Goal: Entertainment & Leisure: Consume media (video, audio)

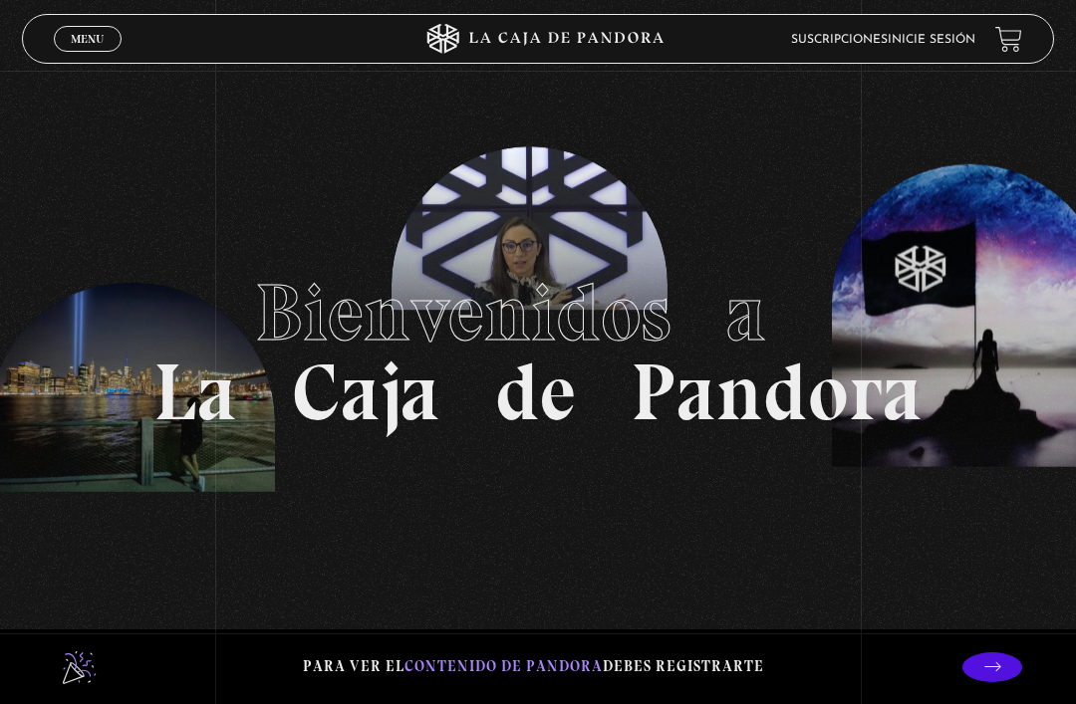
click at [898, 46] on link "Inicie sesión" at bounding box center [932, 40] width 88 height 12
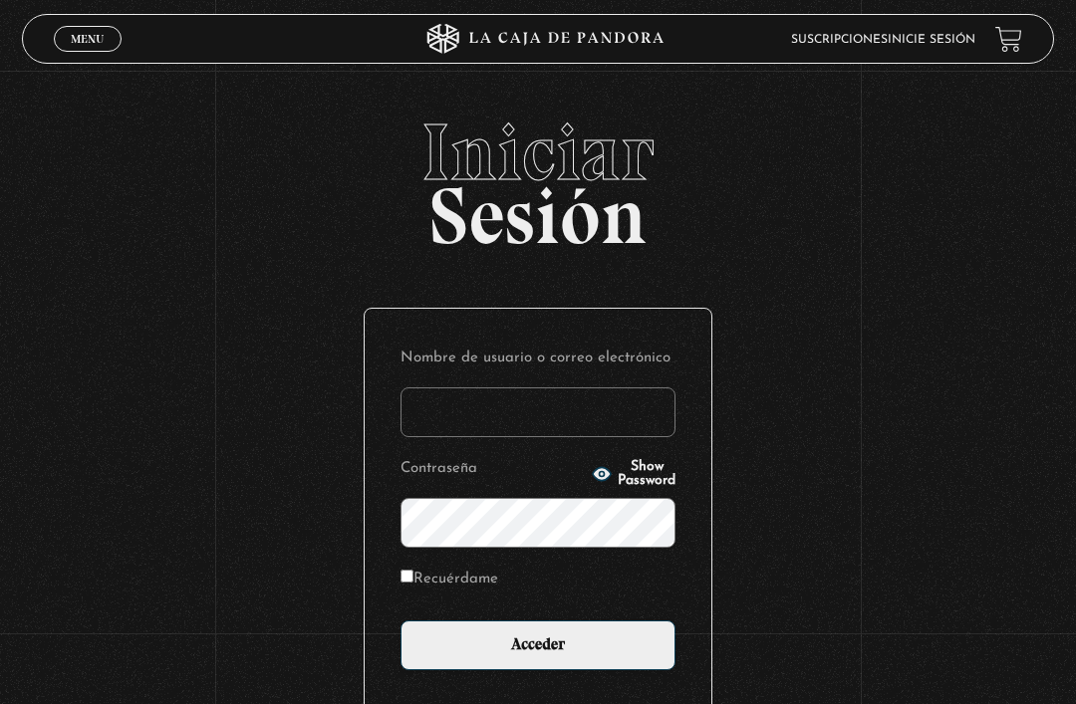
type input "raquelfallas04@gmail.com"
click at [538, 656] on input "Acceder" at bounding box center [538, 646] width 275 height 50
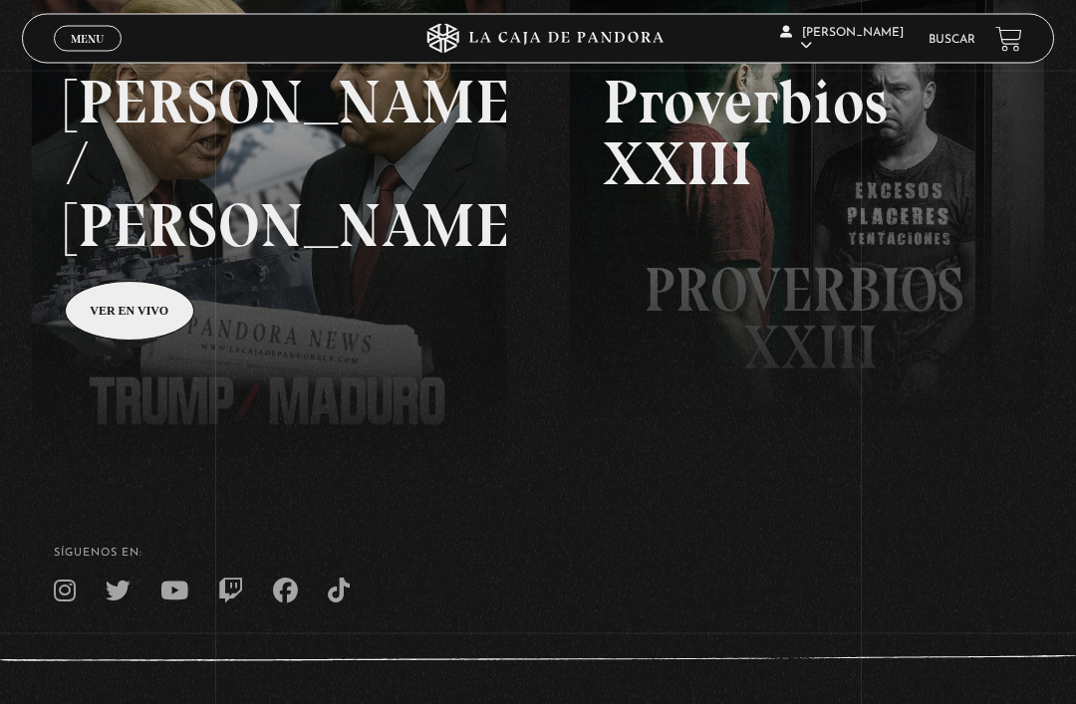
scroll to position [311, 0]
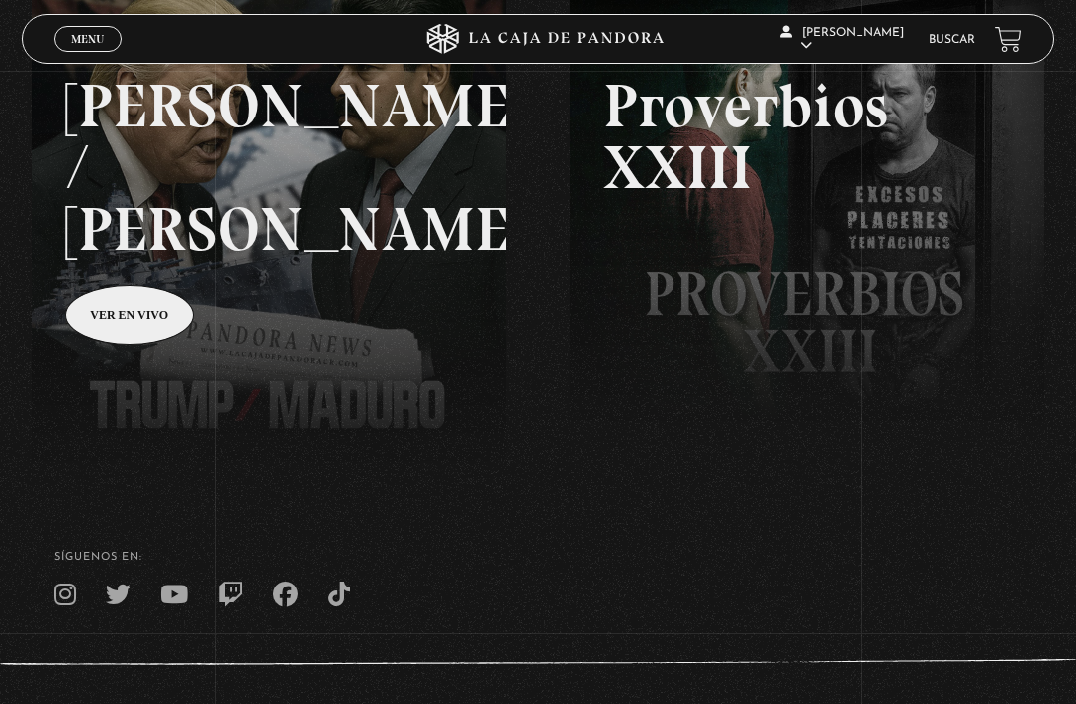
click at [71, 40] on span "Menu" at bounding box center [87, 39] width 33 height 12
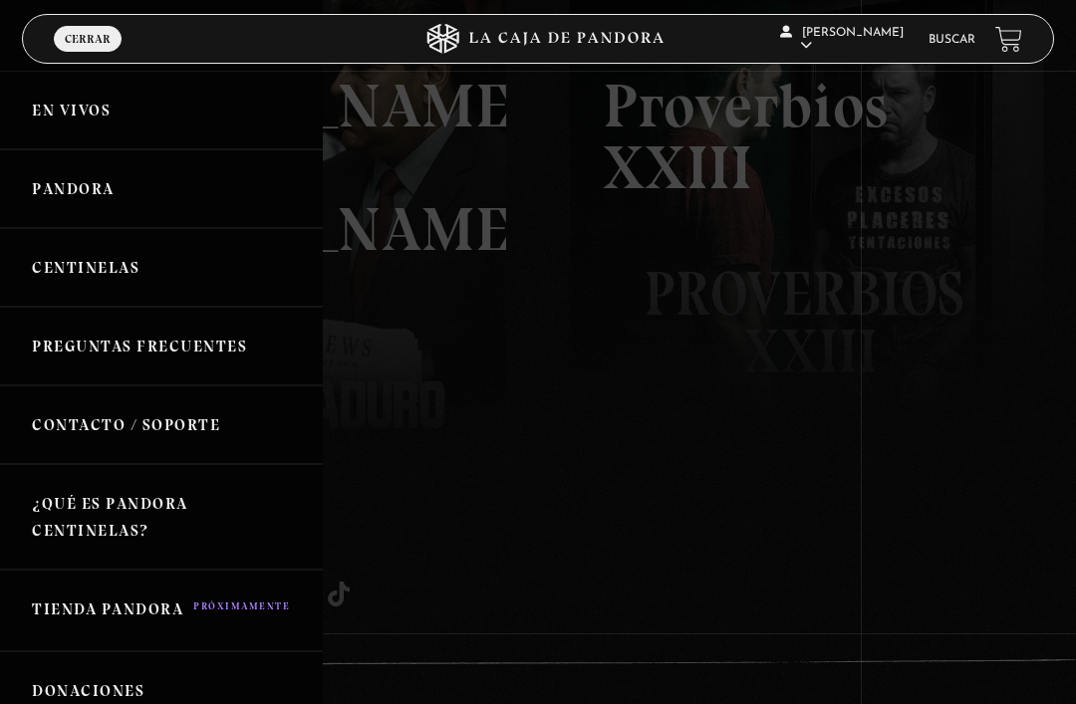
click at [54, 198] on link "Pandora" at bounding box center [161, 188] width 323 height 79
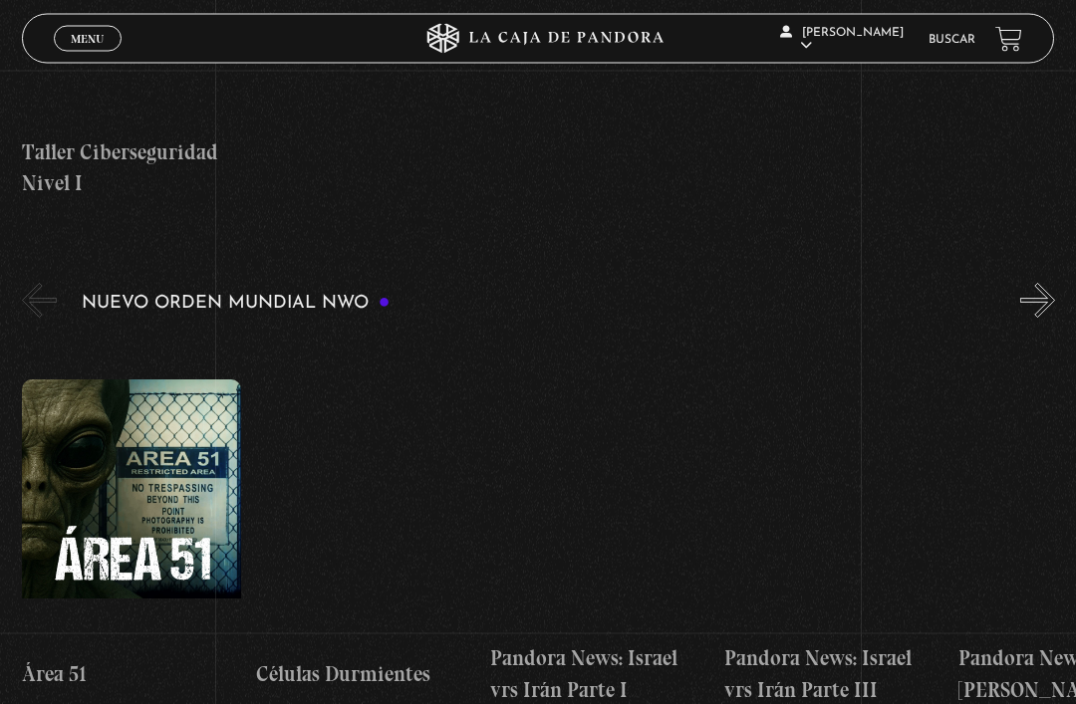
scroll to position [1079, 0]
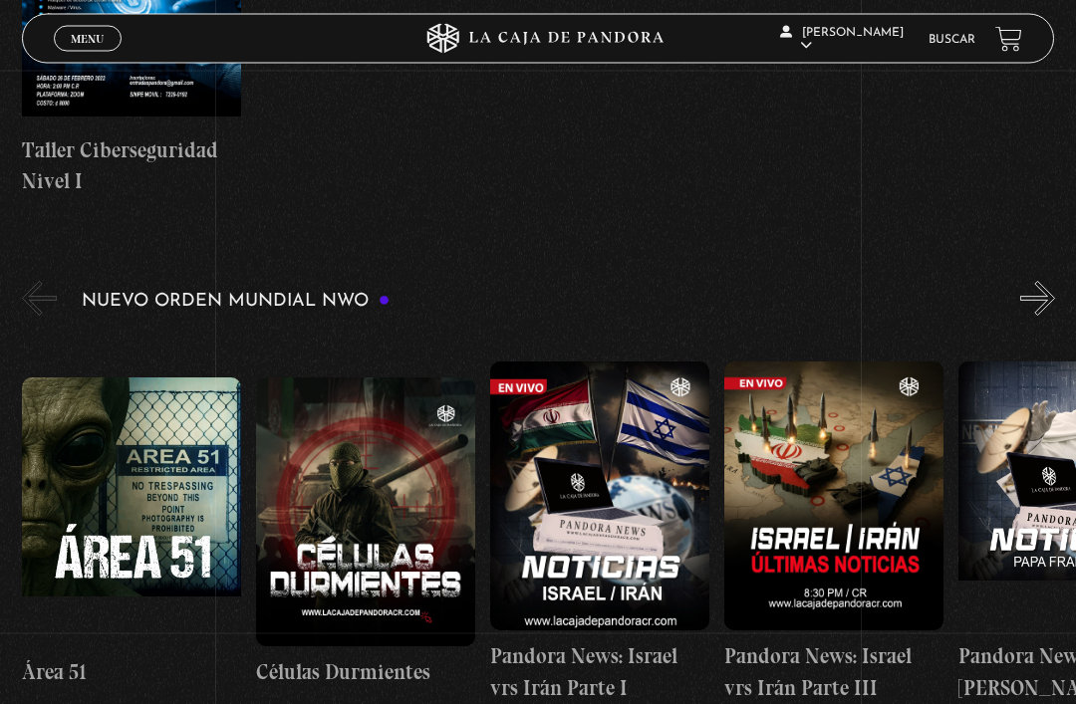
click at [100, 466] on figure at bounding box center [131, 513] width 219 height 269
